Goal: Task Accomplishment & Management: Manage account settings

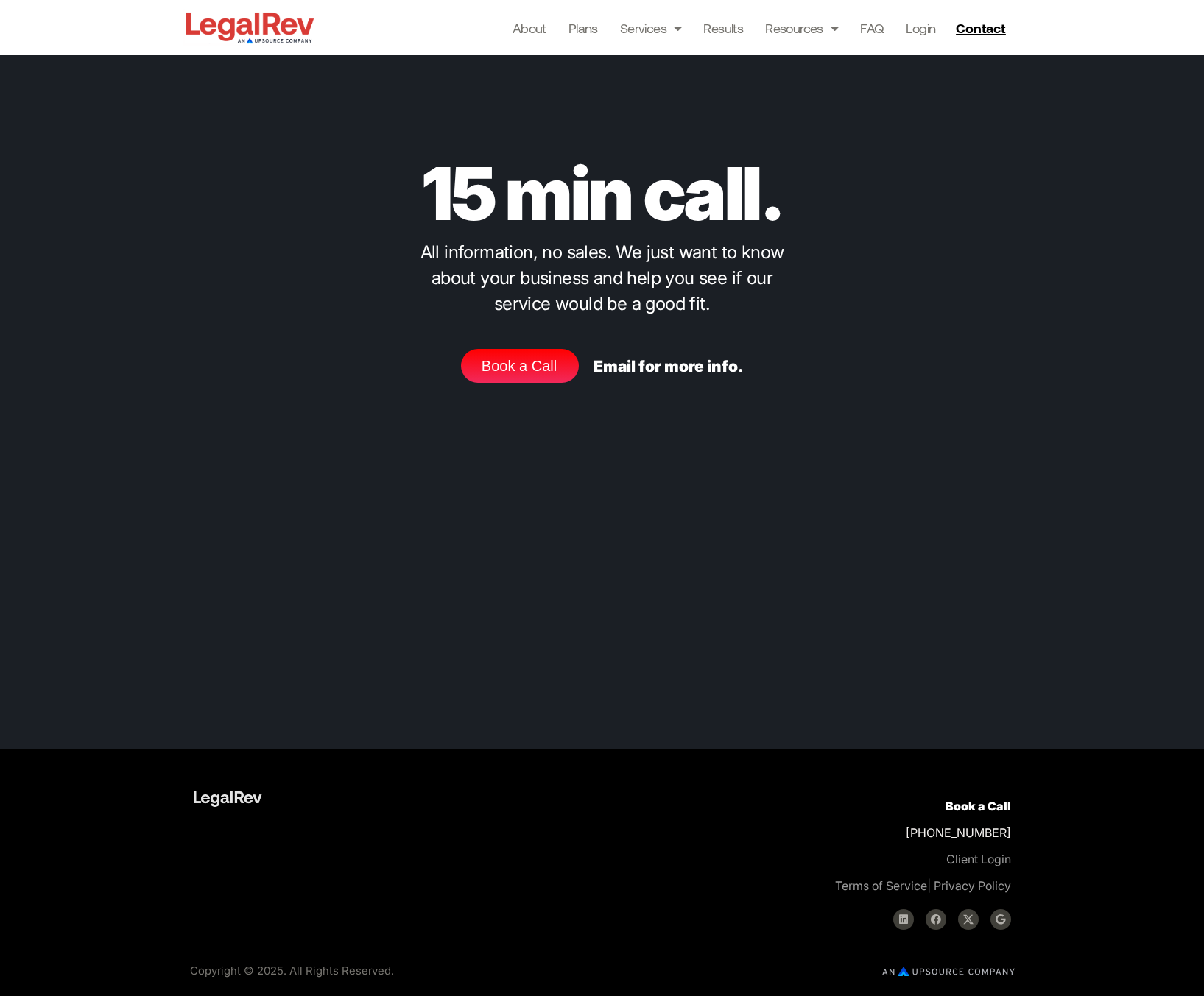
scroll to position [6842, 0]
click at [547, 365] on span "Book a Call" at bounding box center [519, 366] width 75 height 15
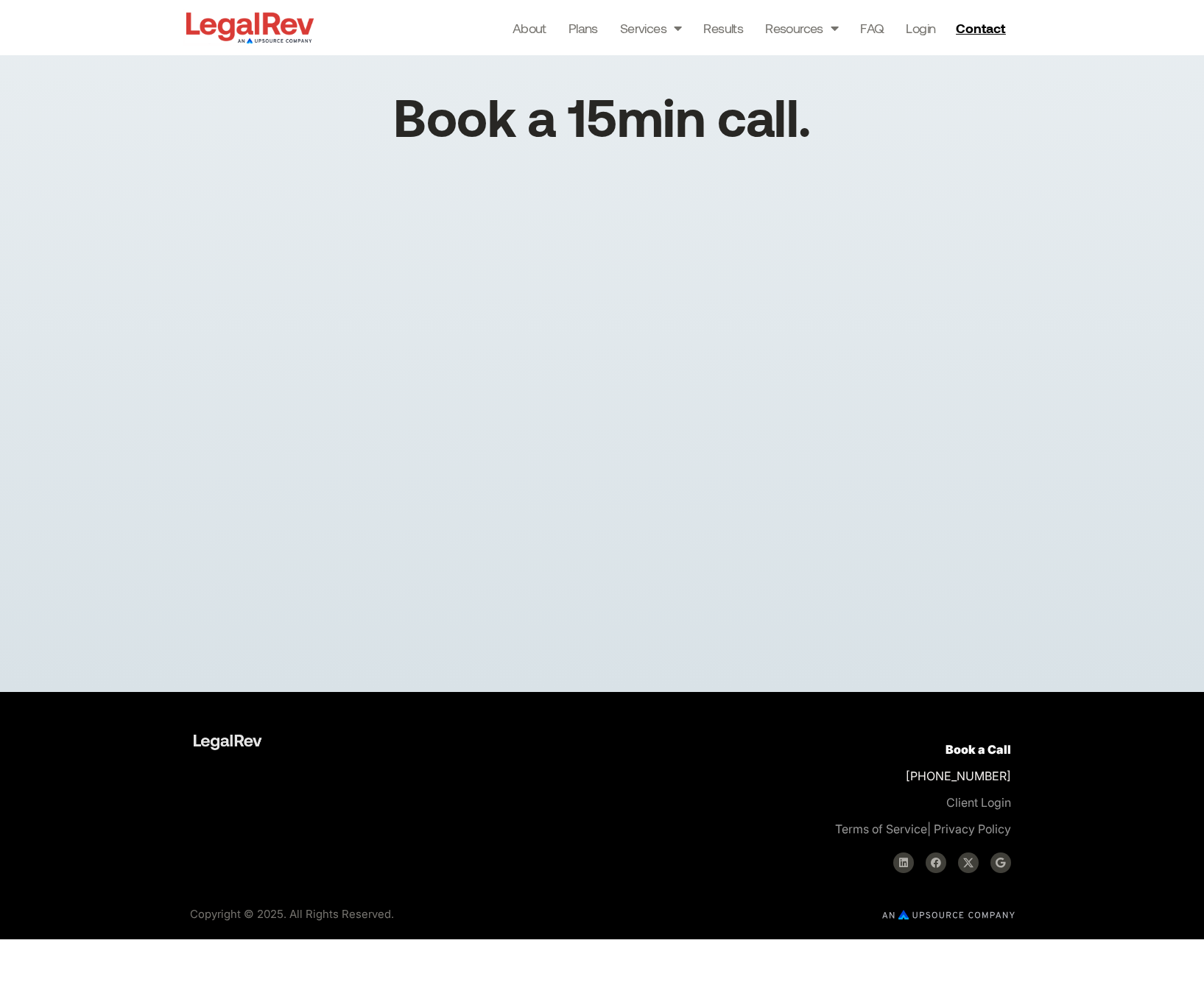
click at [989, 45] on div "About Plans Services Law Firm Website Design Law Firm Brand Identity Content Ma…" at bounding box center [666, 27] width 698 height 55
click at [986, 30] on span "Contact" at bounding box center [981, 27] width 49 height 13
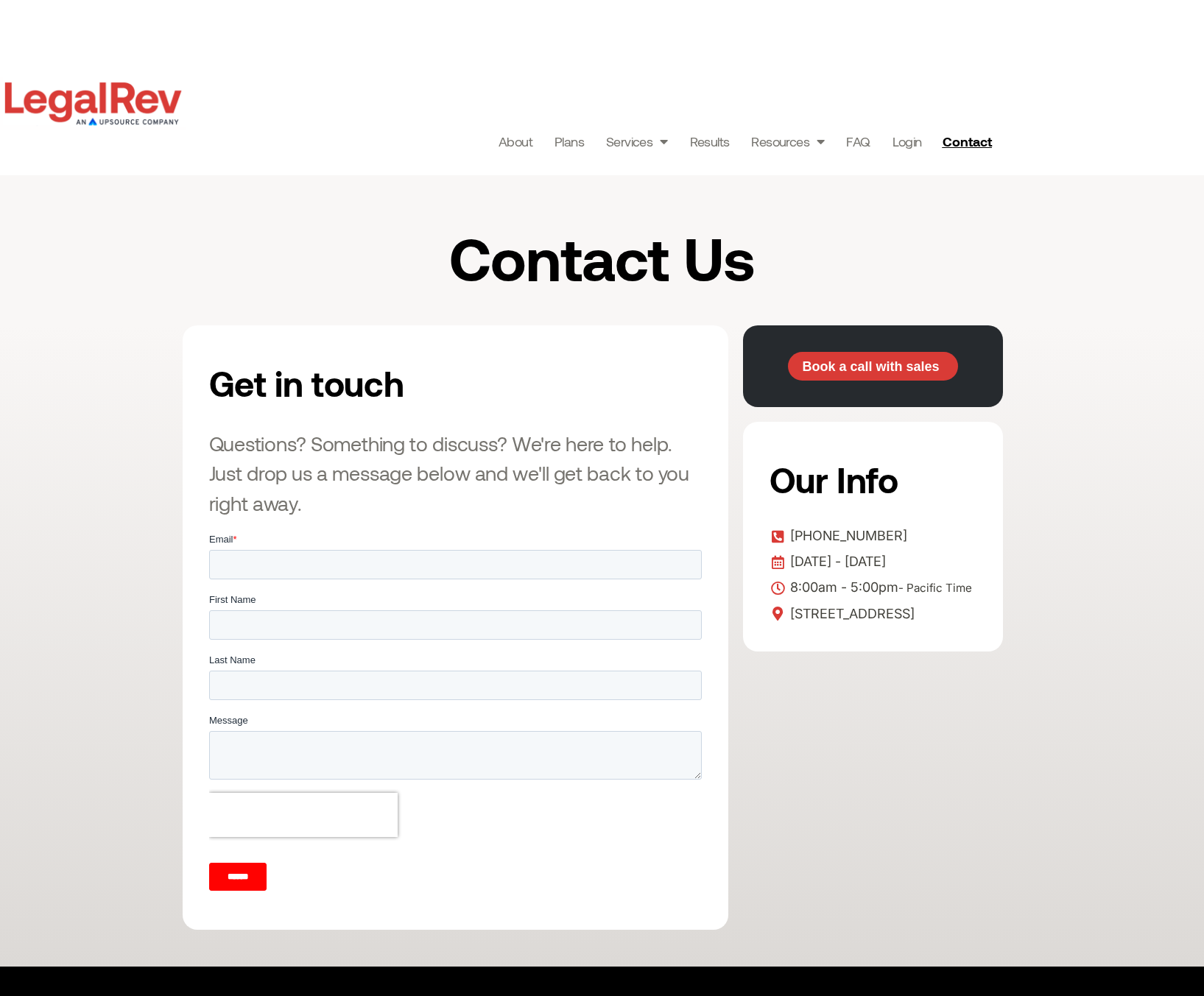
click at [122, 104] on img at bounding box center [93, 103] width 186 height 52
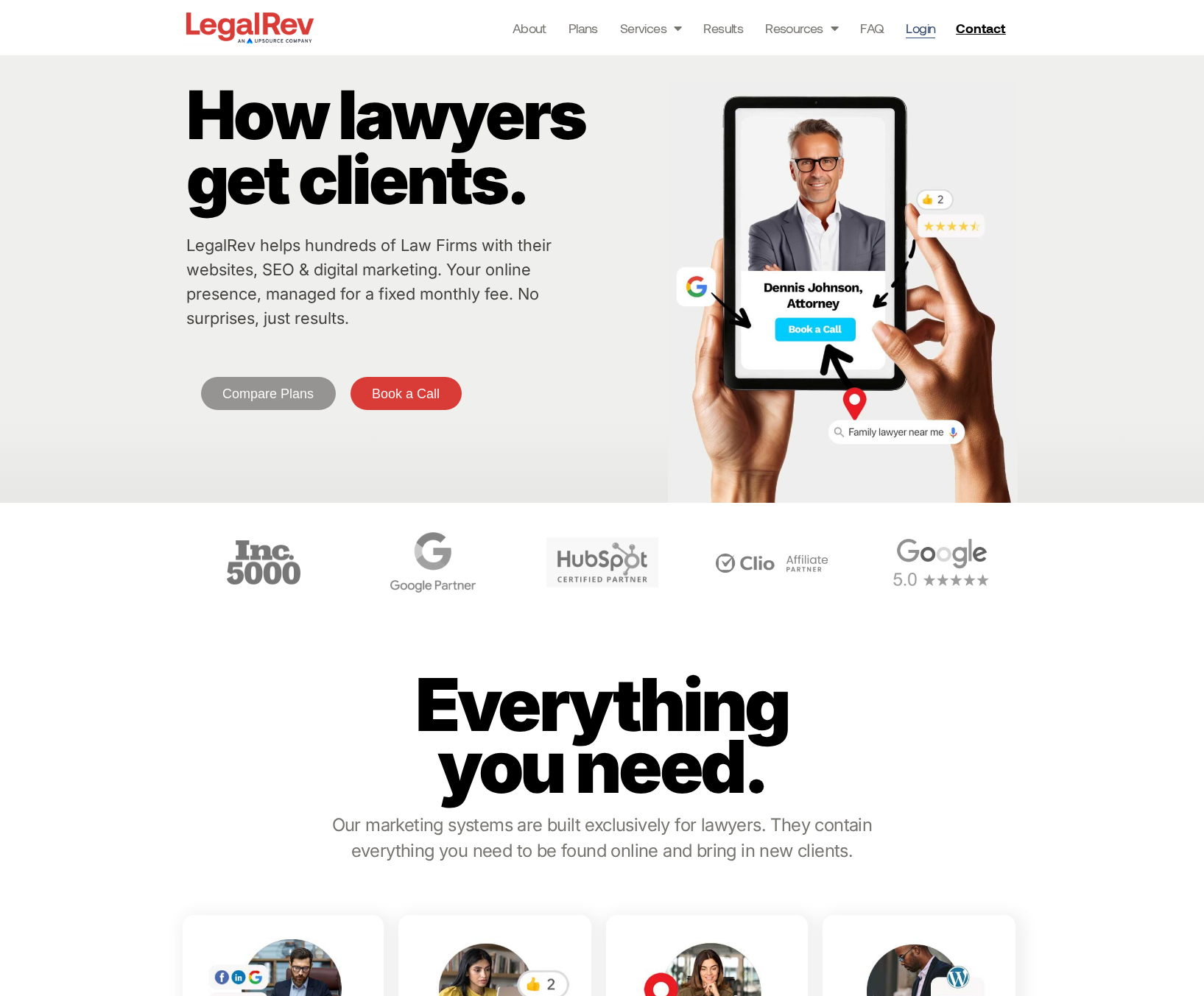
click at [924, 25] on link "Login" at bounding box center [921, 27] width 29 height 21
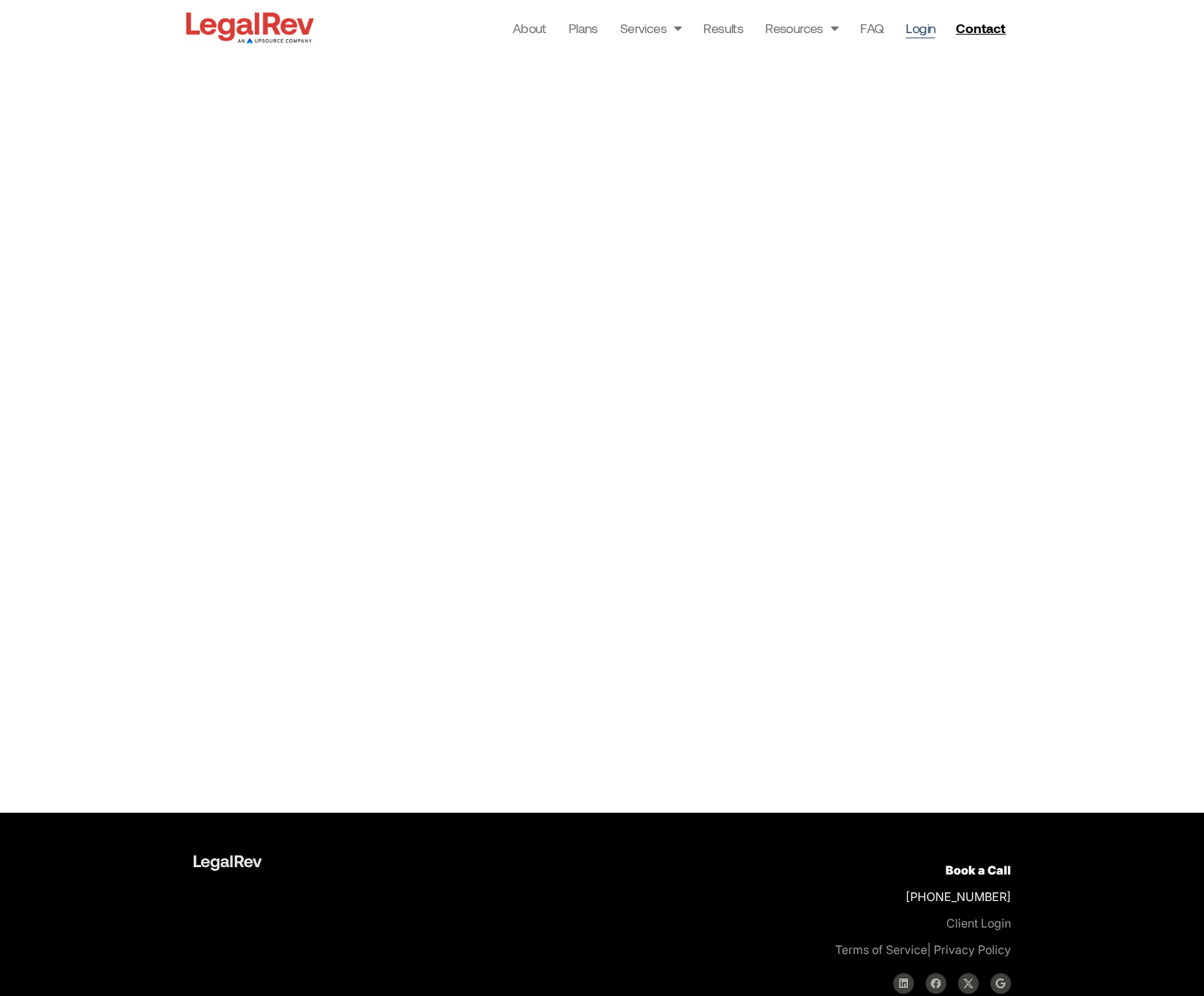
click at [1032, 123] on div at bounding box center [602, 433] width 1204 height 758
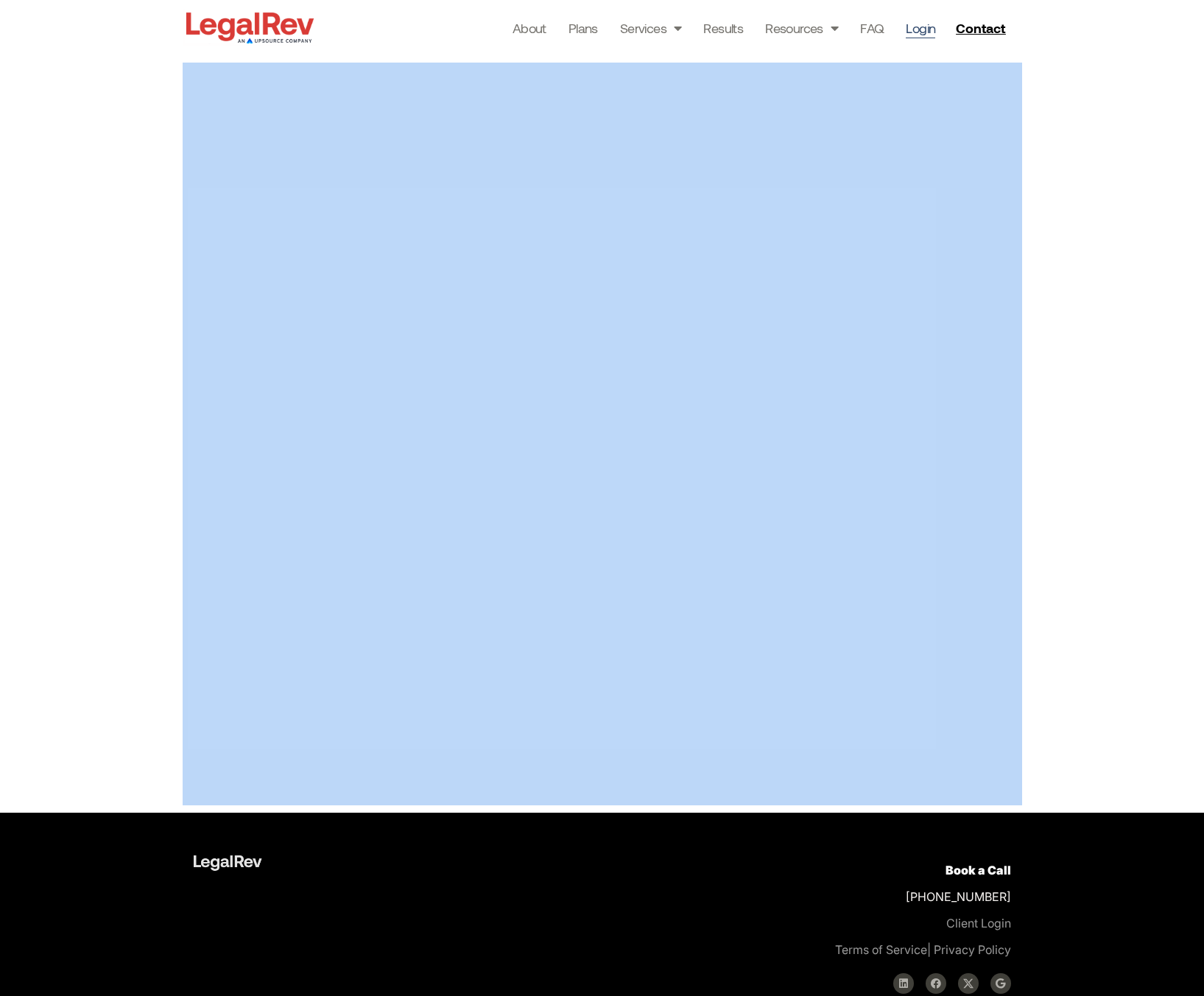
click at [1032, 123] on div at bounding box center [602, 433] width 1204 height 758
click at [1091, 131] on div at bounding box center [602, 433] width 1204 height 758
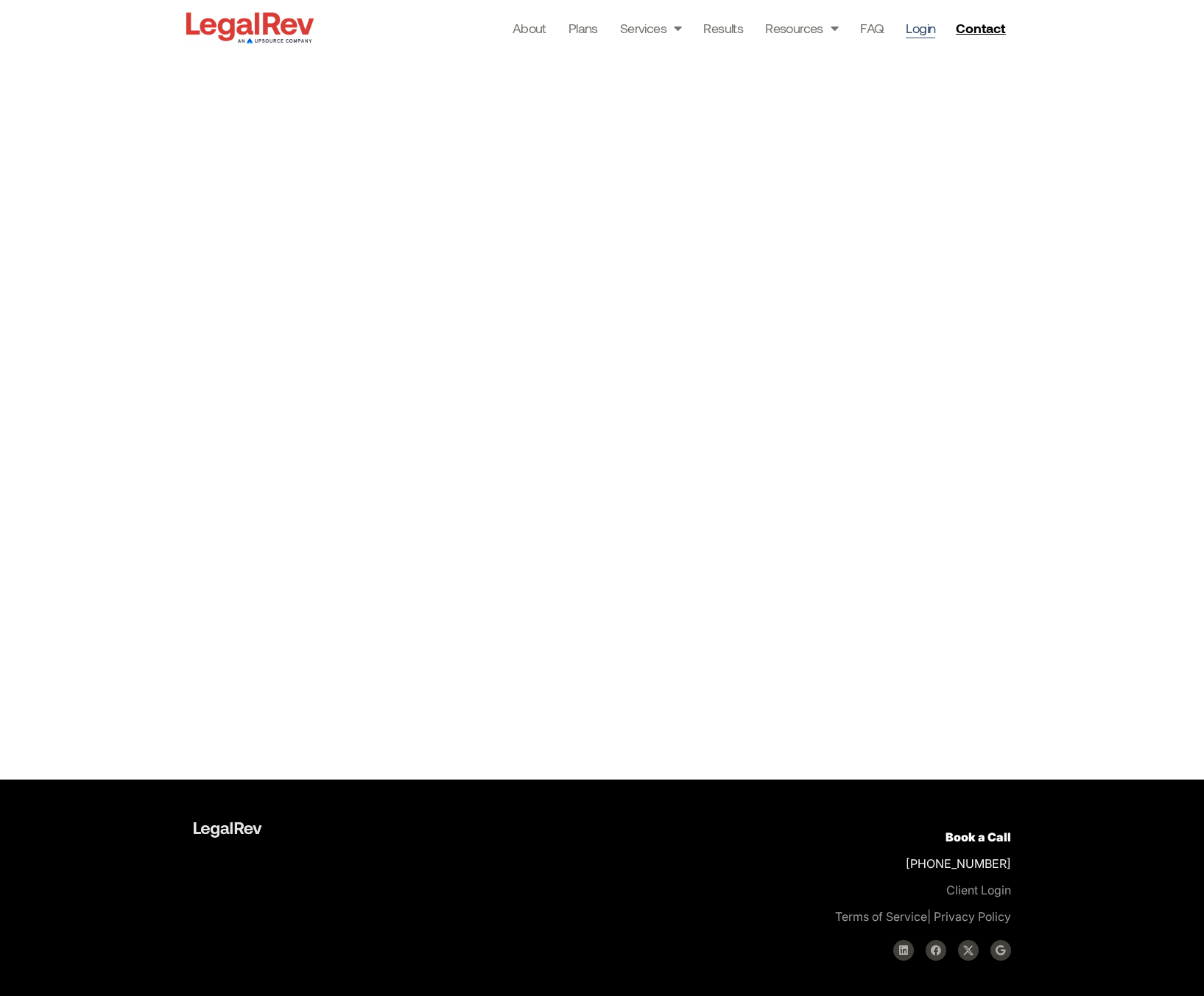
scroll to position [28, 0]
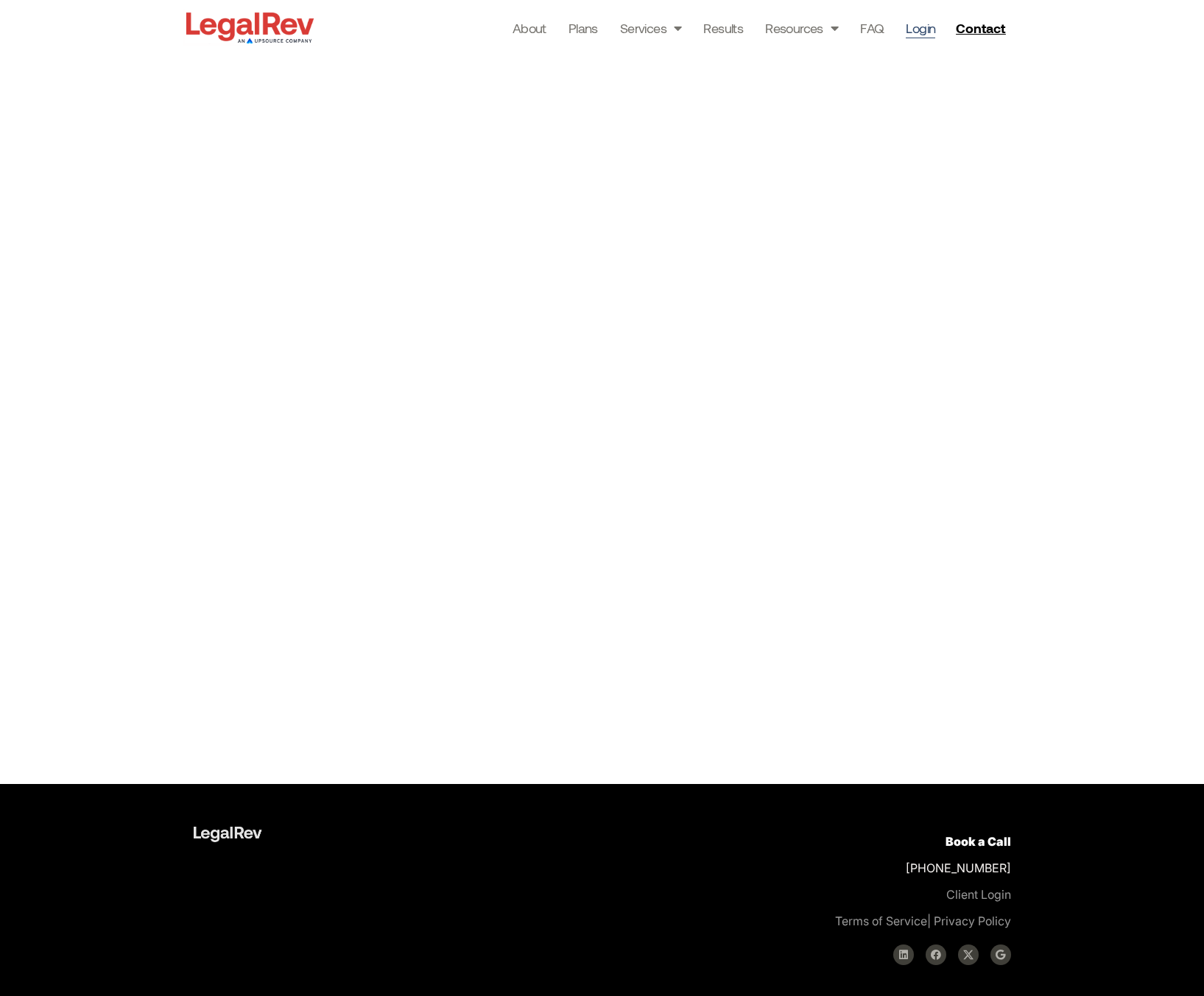
click at [119, 338] on div at bounding box center [602, 405] width 1204 height 758
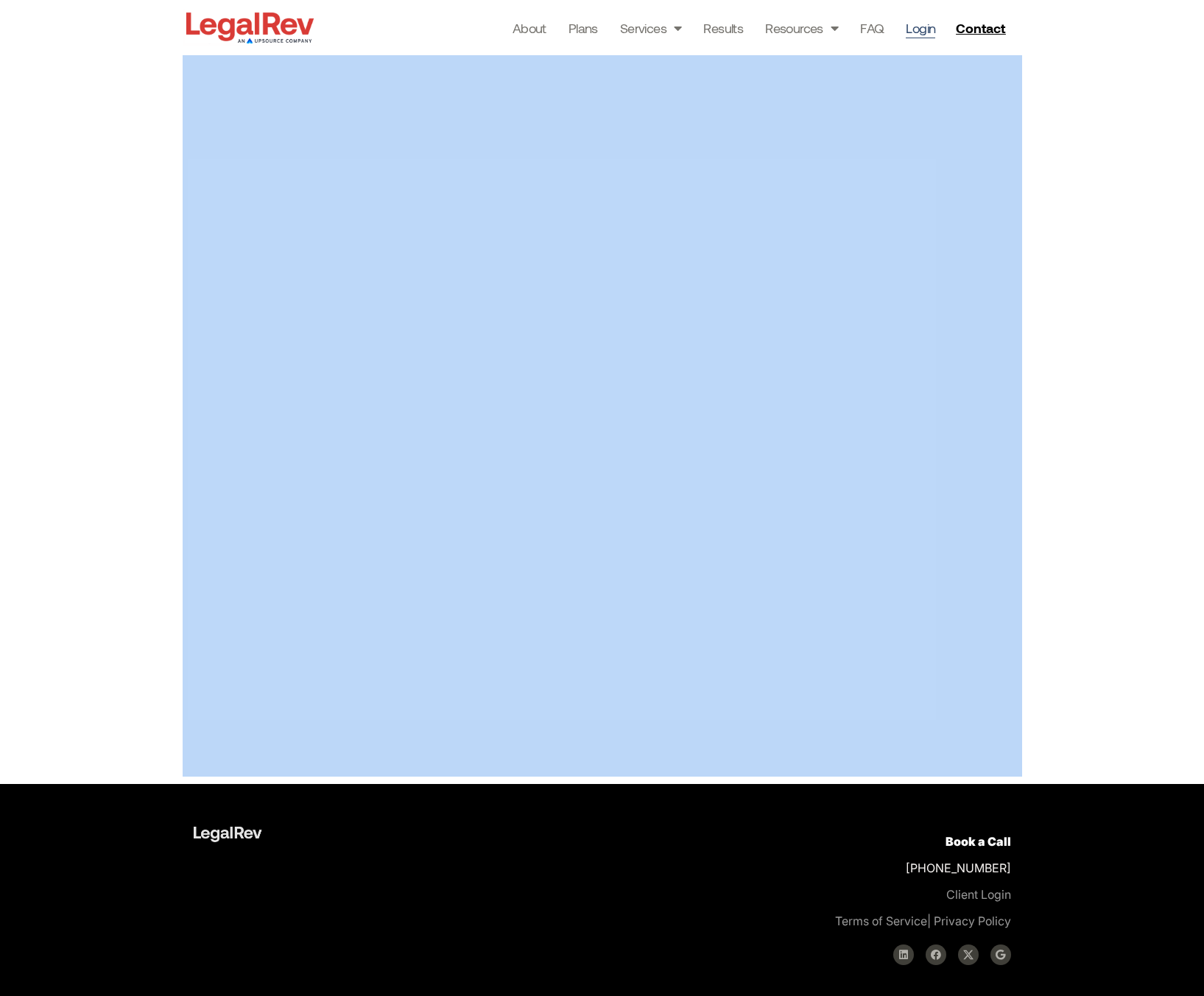
click at [119, 338] on div at bounding box center [602, 405] width 1204 height 758
click at [1123, 310] on div at bounding box center [602, 405] width 1204 height 758
drag, startPoint x: 1103, startPoint y: 311, endPoint x: 1039, endPoint y: 314, distance: 64.1
click at [1100, 311] on div at bounding box center [602, 405] width 1204 height 758
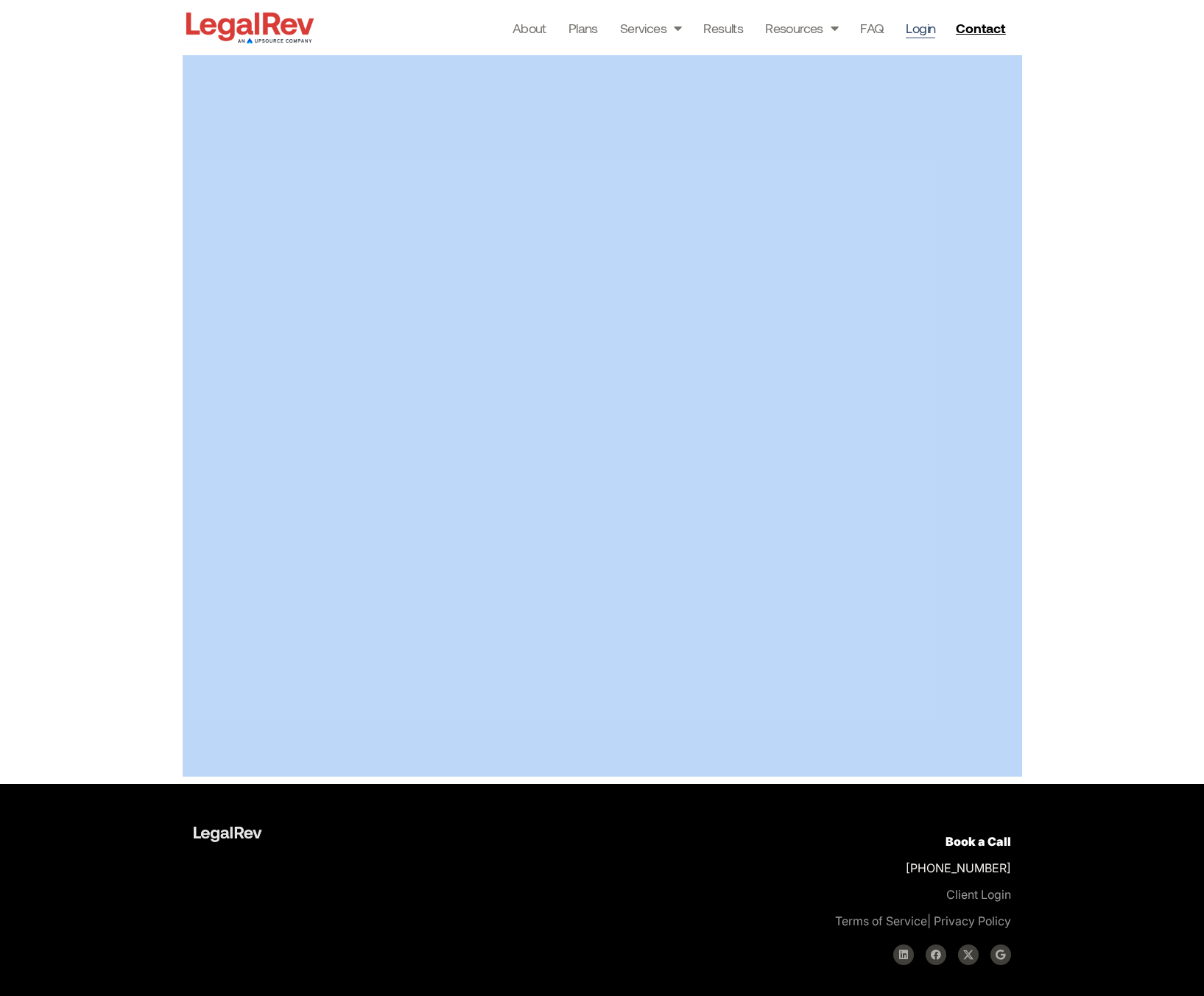
click at [162, 194] on div at bounding box center [602, 405] width 1204 height 758
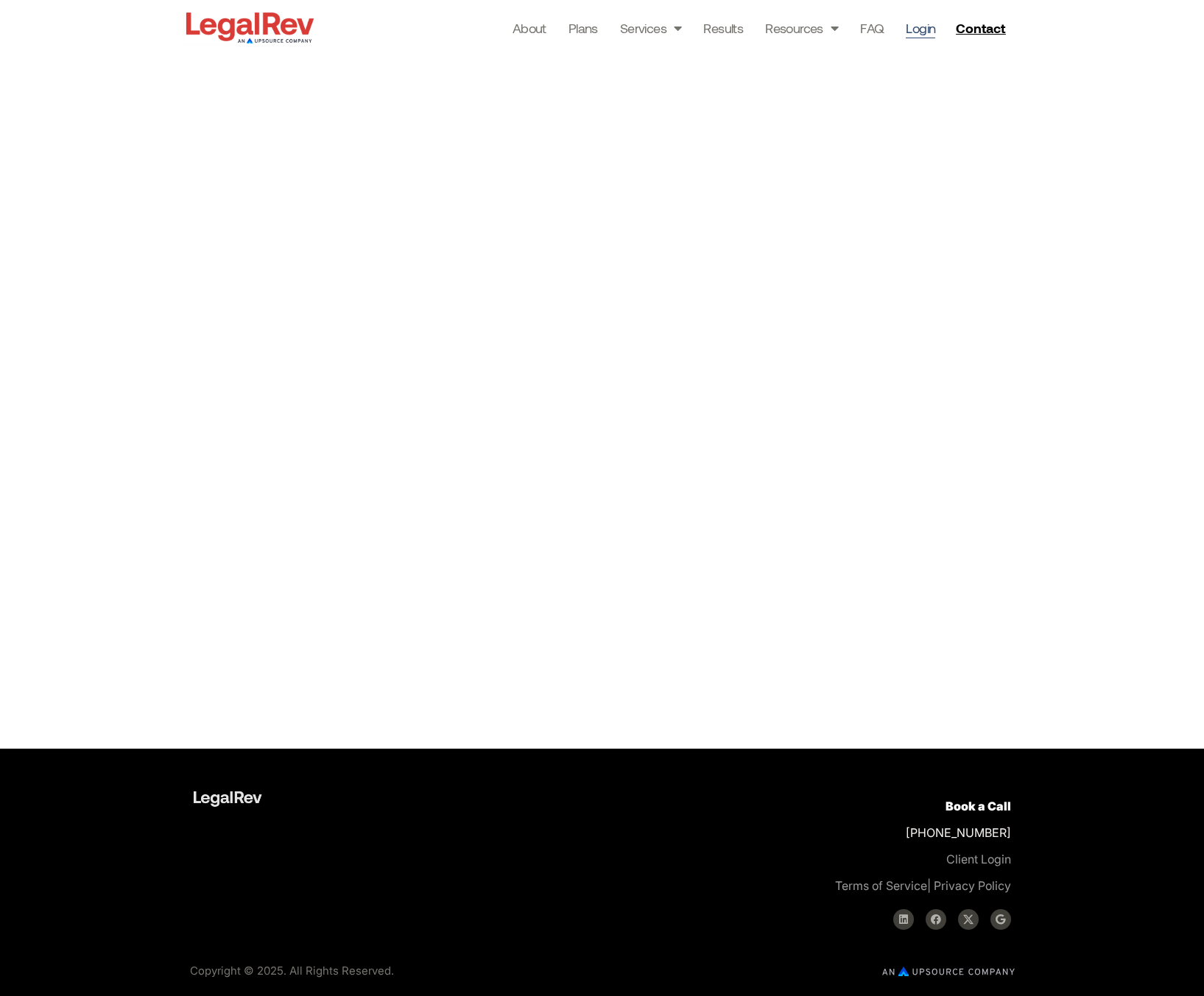
scroll to position [0, 0]
